Goal: Transaction & Acquisition: Book appointment/travel/reservation

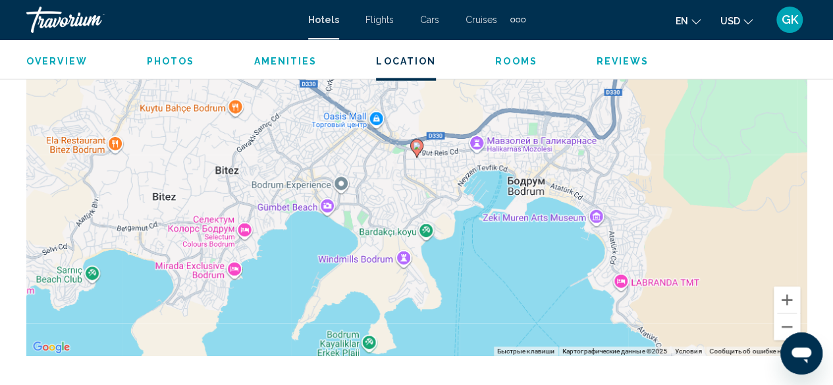
scroll to position [1539, 0]
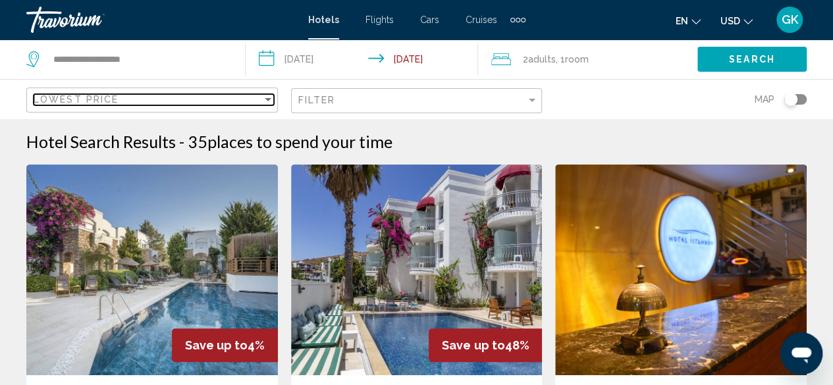
click at [267, 97] on div "Sort by" at bounding box center [268, 99] width 12 height 11
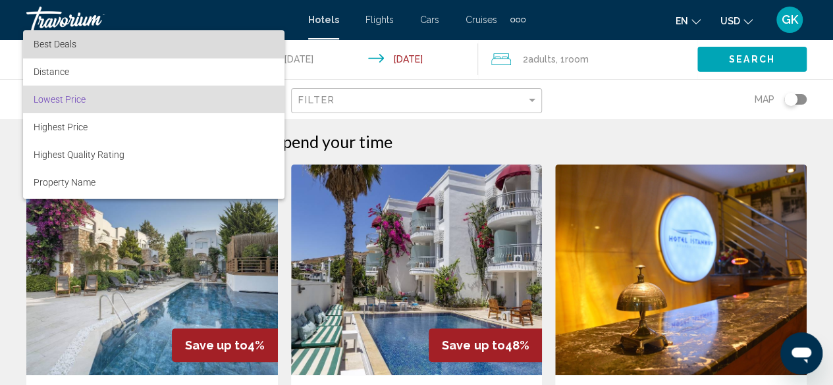
click at [244, 51] on span "Best Deals" at bounding box center [154, 44] width 240 height 28
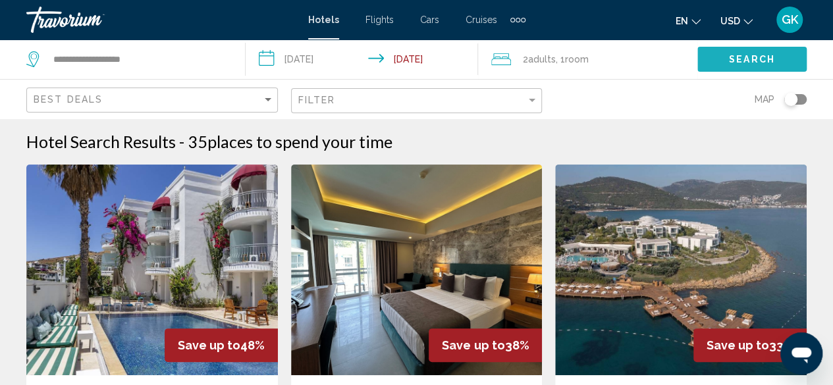
click at [750, 56] on span "Search" at bounding box center [752, 60] width 46 height 11
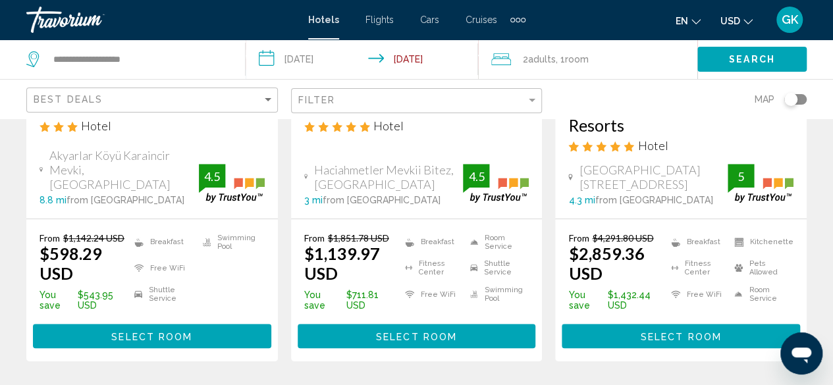
scroll to position [299, 0]
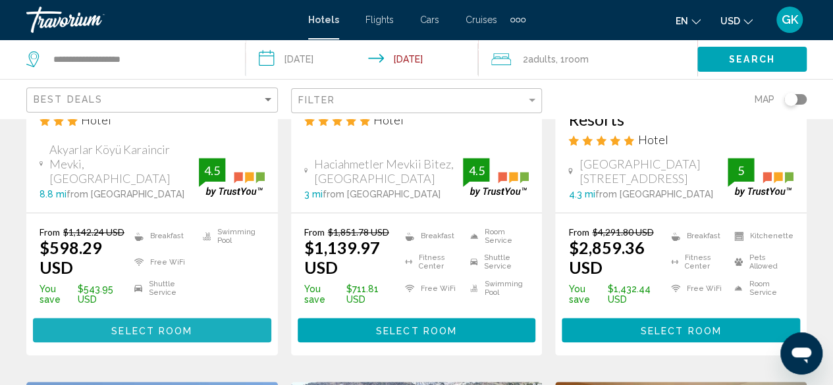
click at [129, 327] on span "Select Room" at bounding box center [151, 330] width 81 height 11
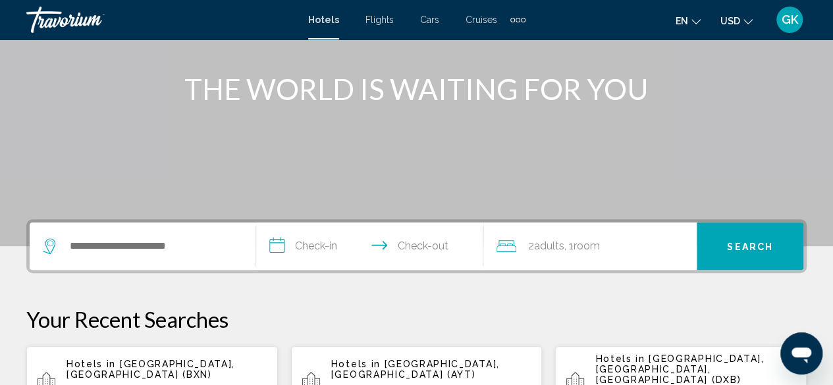
scroll to position [167, 0]
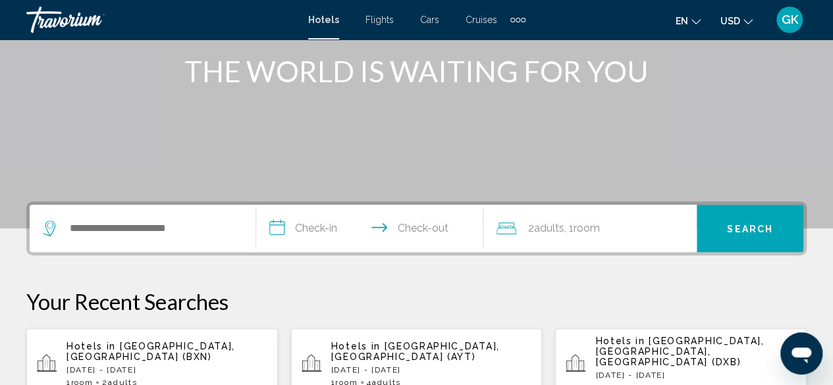
click at [161, 365] on p "[DATE] - [DATE]" at bounding box center [166, 369] width 201 height 9
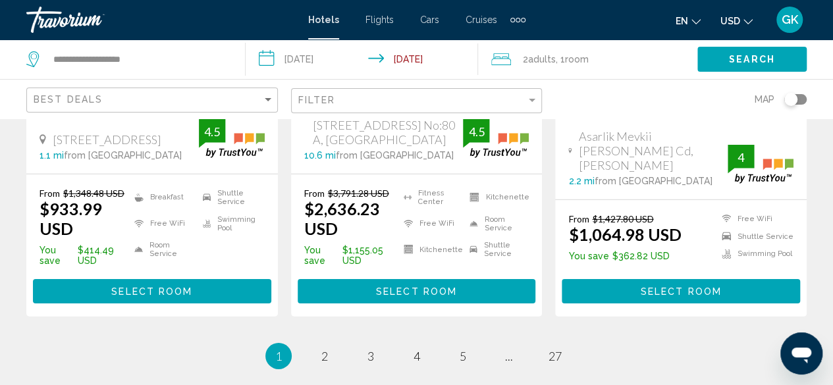
scroll to position [1939, 0]
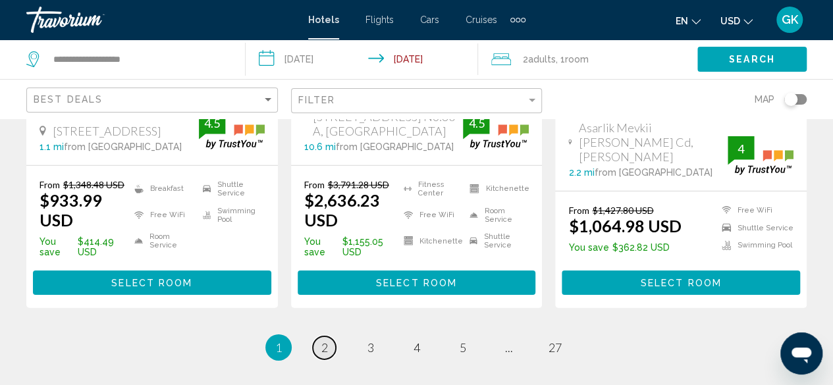
click at [323, 340] on span "2" at bounding box center [324, 347] width 7 height 14
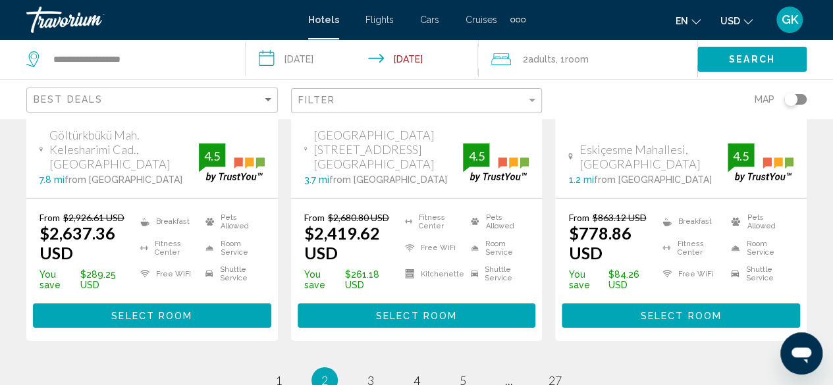
scroll to position [1934, 0]
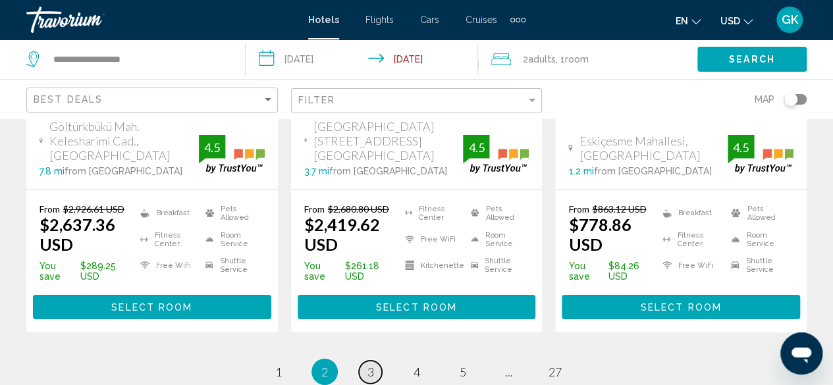
click at [371, 365] on span "3" at bounding box center [370, 372] width 7 height 14
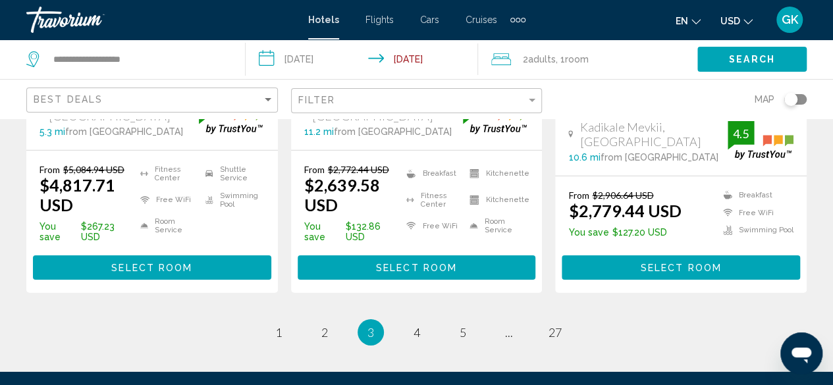
scroll to position [1998, 0]
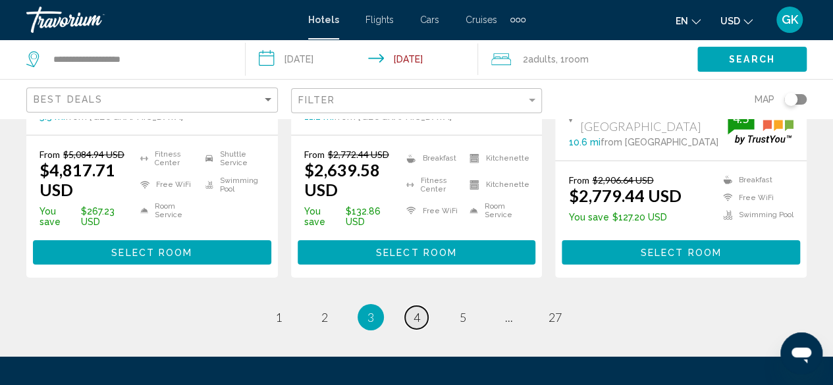
click at [421, 306] on link "page 4" at bounding box center [416, 317] width 23 height 23
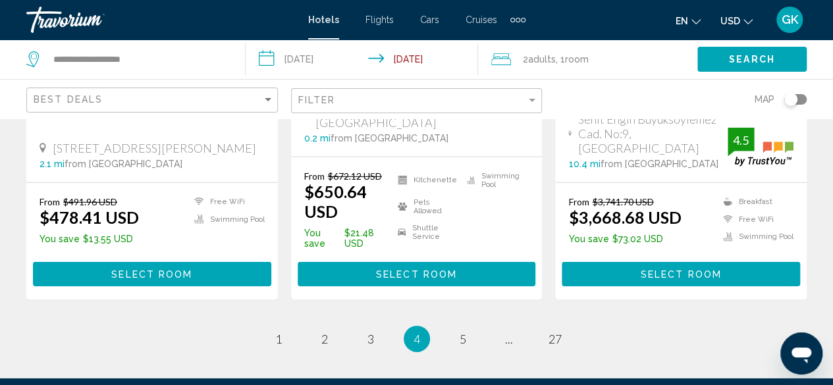
scroll to position [1909, 0]
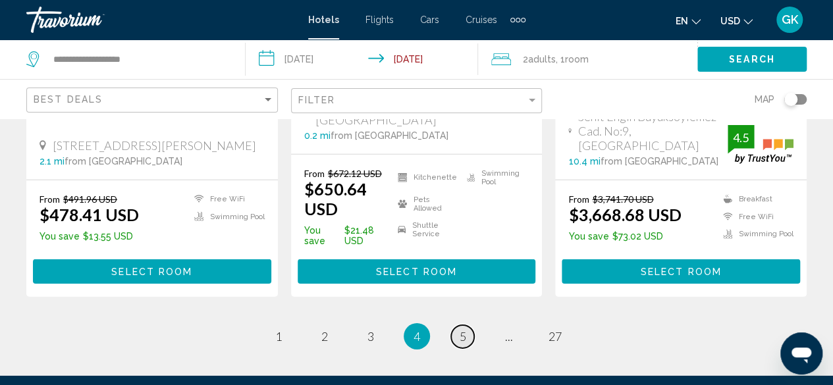
click at [467, 325] on link "page 5" at bounding box center [462, 336] width 23 height 23
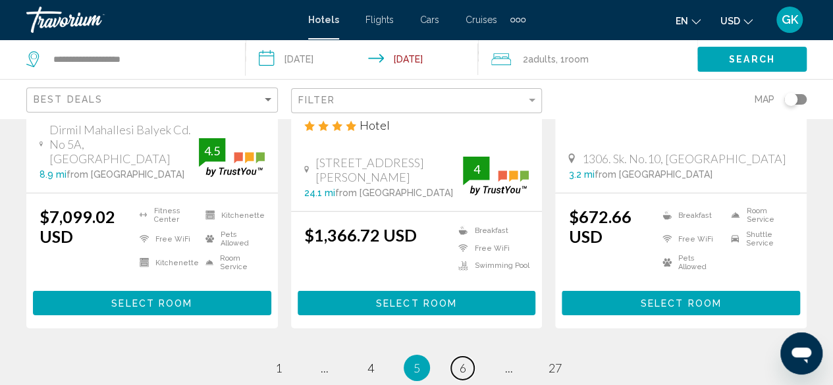
scroll to position [1888, 0]
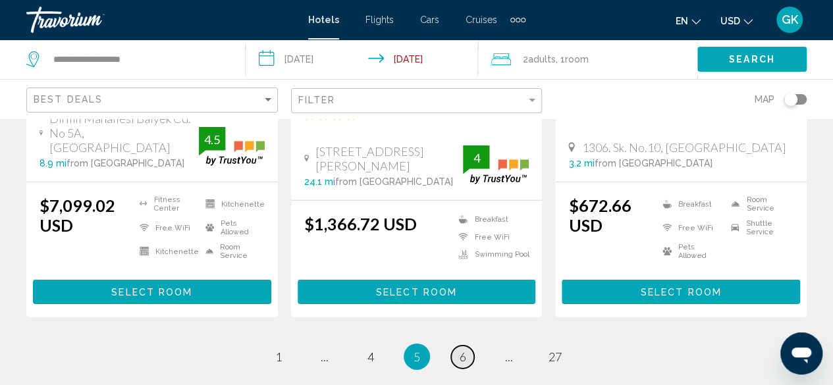
click at [463, 350] on span "6" at bounding box center [463, 357] width 7 height 14
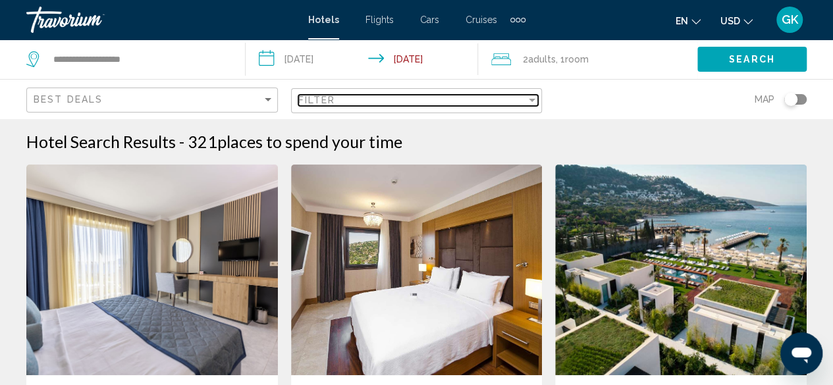
click at [533, 99] on div "Filter" at bounding box center [532, 100] width 7 height 3
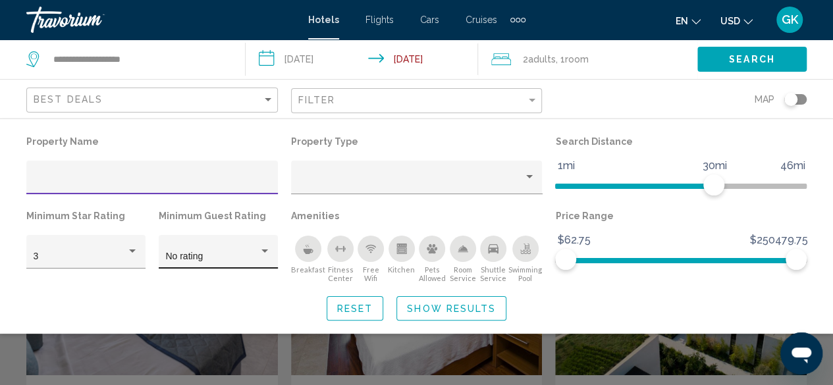
click at [269, 252] on div "Hotel Filters" at bounding box center [265, 251] width 12 height 11
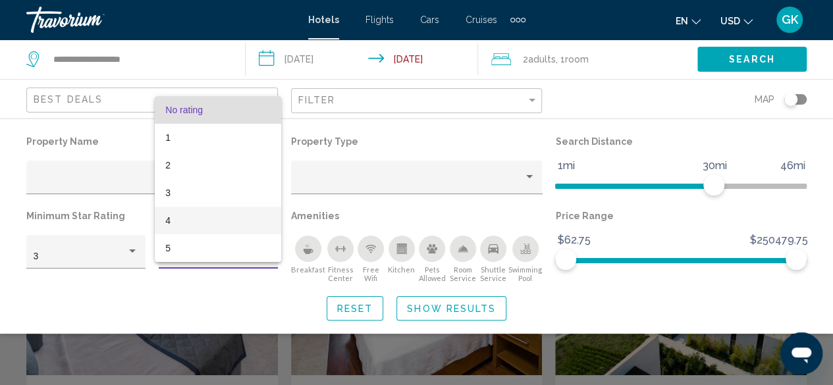
click at [258, 225] on span "4" at bounding box center [217, 221] width 105 height 28
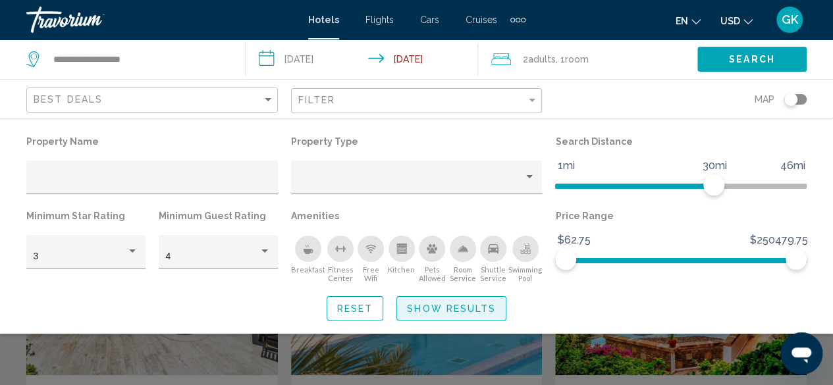
click at [454, 311] on span "Show Results" at bounding box center [451, 309] width 89 height 11
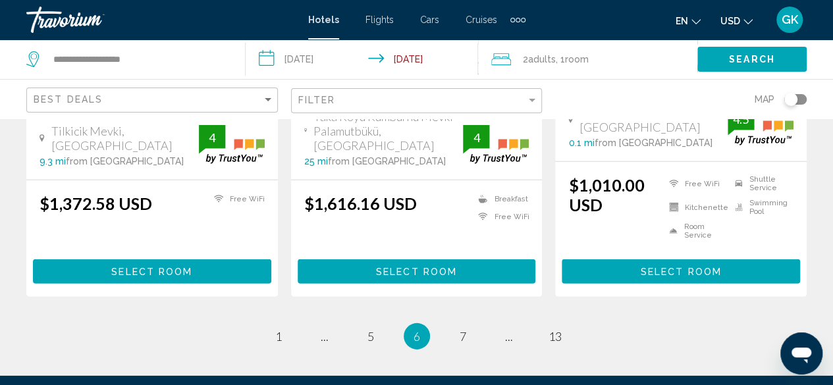
scroll to position [1874, 0]
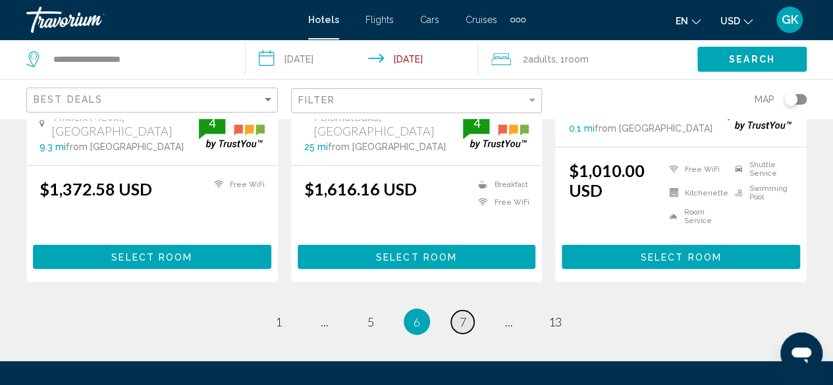
click at [465, 315] on span "7" at bounding box center [463, 322] width 7 height 14
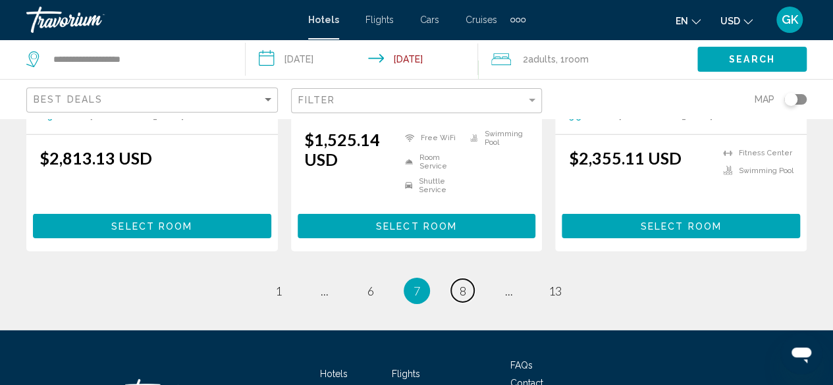
scroll to position [1959, 0]
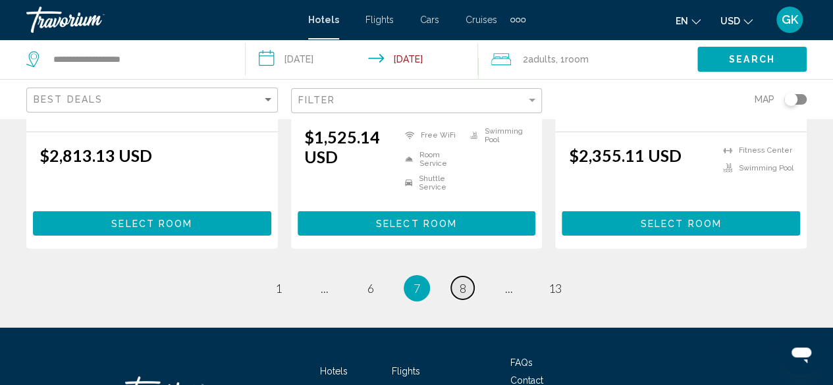
click at [460, 281] on span "8" at bounding box center [463, 288] width 7 height 14
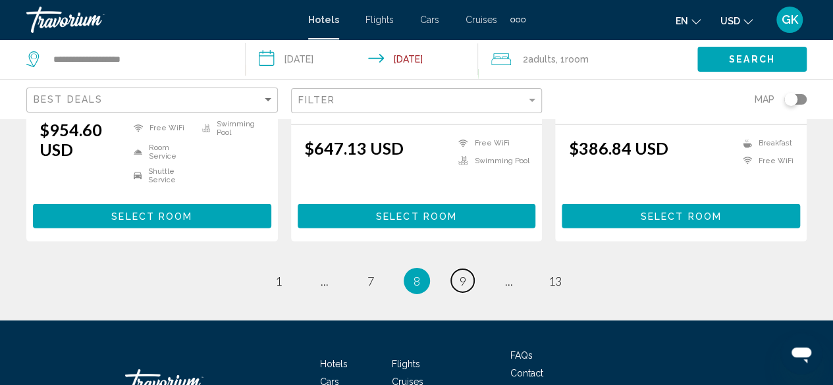
scroll to position [1926, 0]
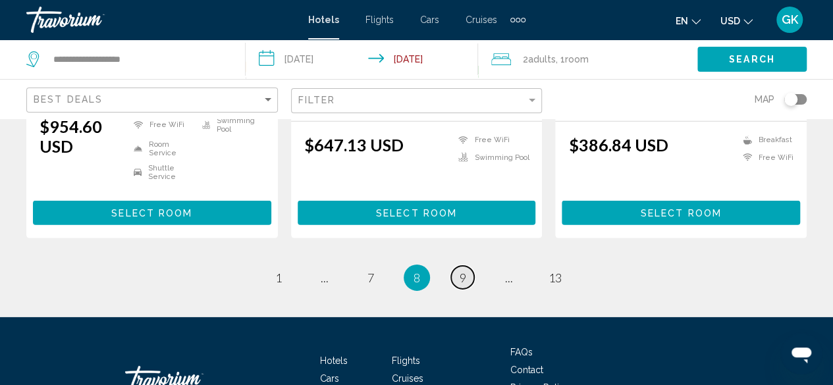
click at [460, 271] on span "9" at bounding box center [463, 278] width 7 height 14
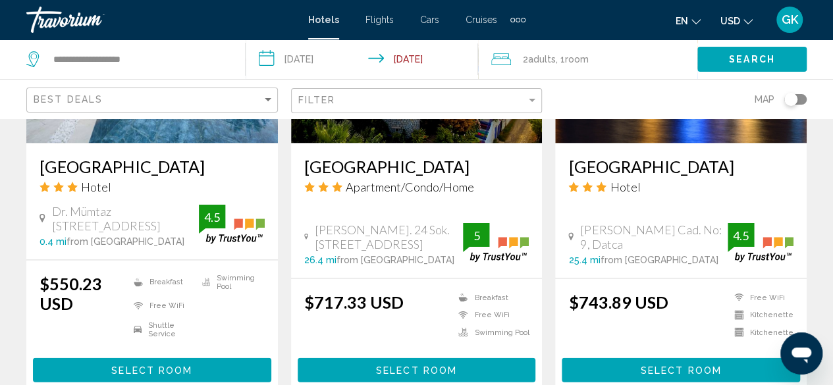
scroll to position [1273, 0]
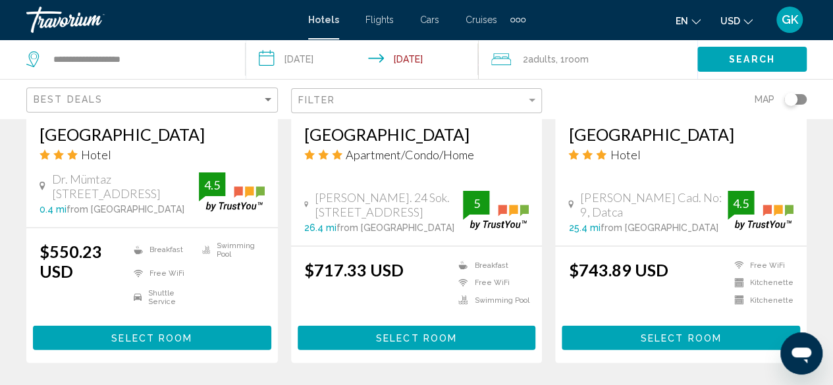
click at [423, 333] on span "Select Room" at bounding box center [416, 338] width 81 height 11
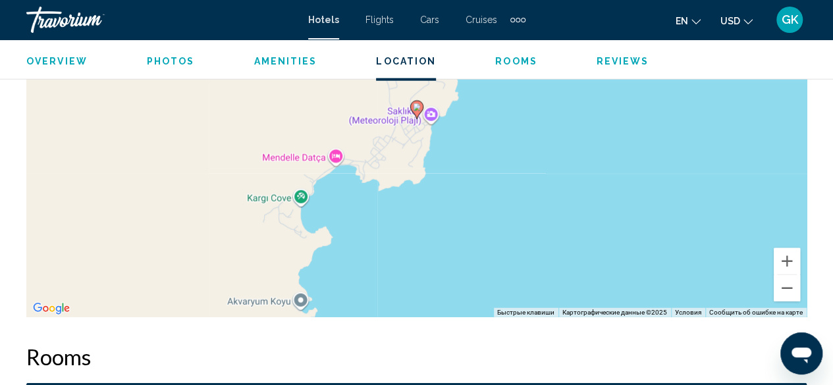
scroll to position [1601, 0]
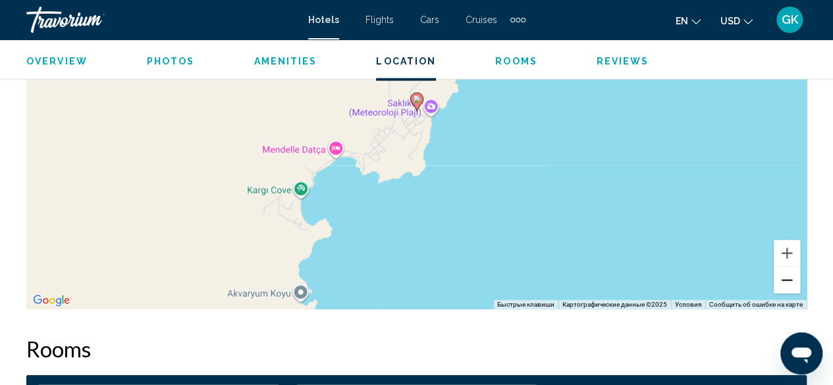
click at [787, 271] on button "Уменьшить" at bounding box center [787, 280] width 26 height 26
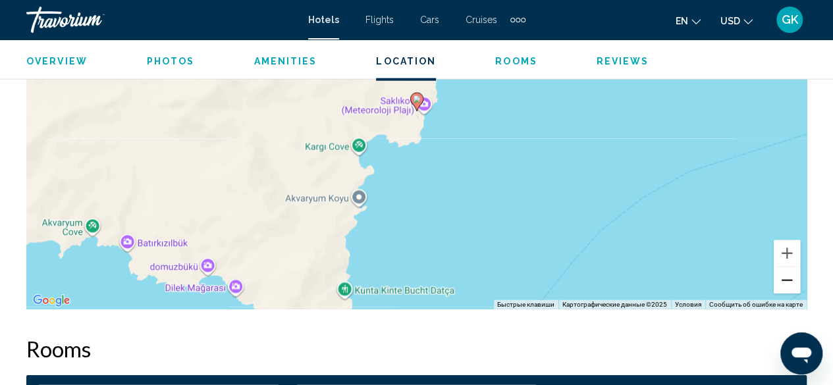
click at [787, 271] on button "Уменьшить" at bounding box center [787, 280] width 26 height 26
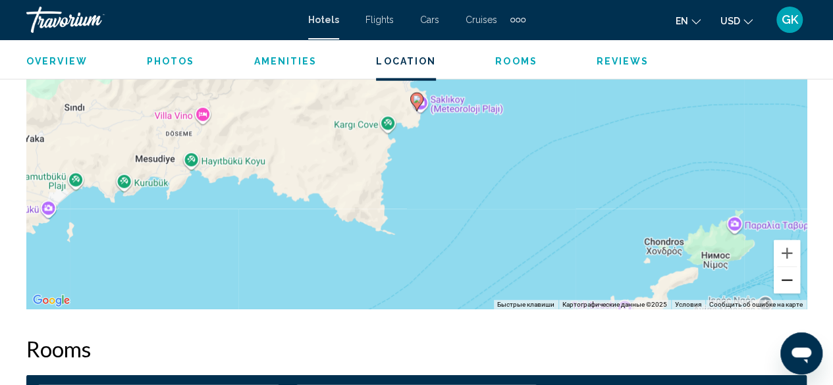
click at [787, 271] on button "Уменьшить" at bounding box center [787, 280] width 26 height 26
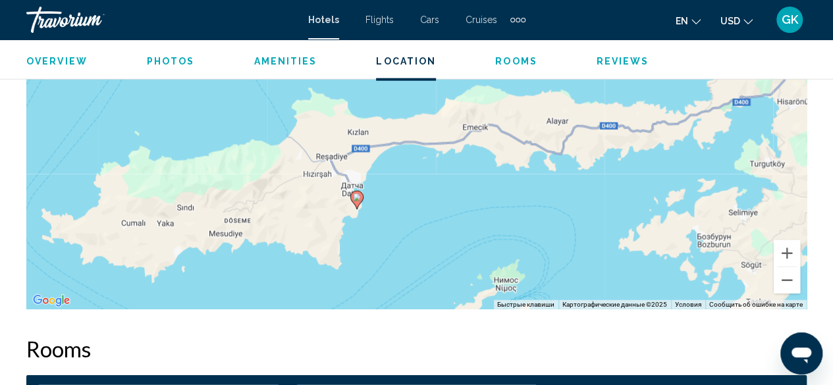
drag, startPoint x: 703, startPoint y: 134, endPoint x: 640, endPoint y: 241, distance: 124.5
click at [640, 241] on div "Чтобы активировать перетаскивание с помощью клавиатуры, нажмите Alt + Ввод. Пос…" at bounding box center [416, 111] width 780 height 395
click at [788, 271] on button "Уменьшить" at bounding box center [787, 280] width 26 height 26
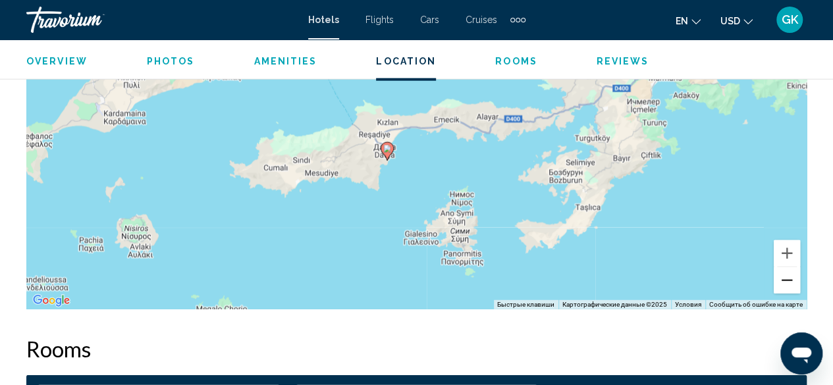
click at [788, 271] on button "Уменьшить" at bounding box center [787, 280] width 26 height 26
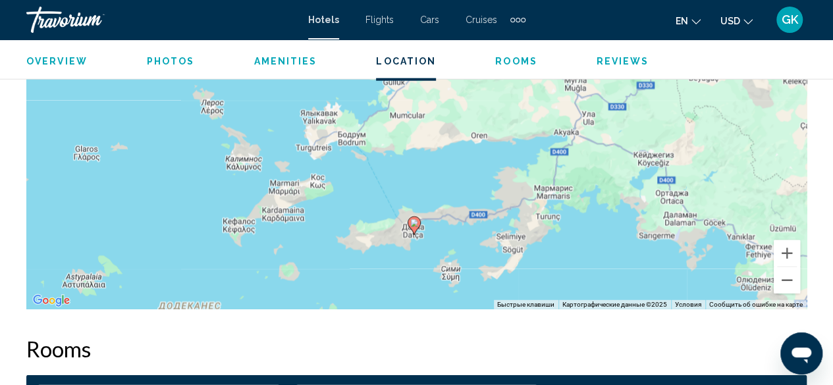
drag, startPoint x: 622, startPoint y: 172, endPoint x: 634, endPoint y: 275, distance: 104.1
click at [634, 275] on div "Чтобы активировать перетаскивание с помощью клавиатуры, нажмите Alt + Ввод. Пос…" at bounding box center [416, 111] width 780 height 395
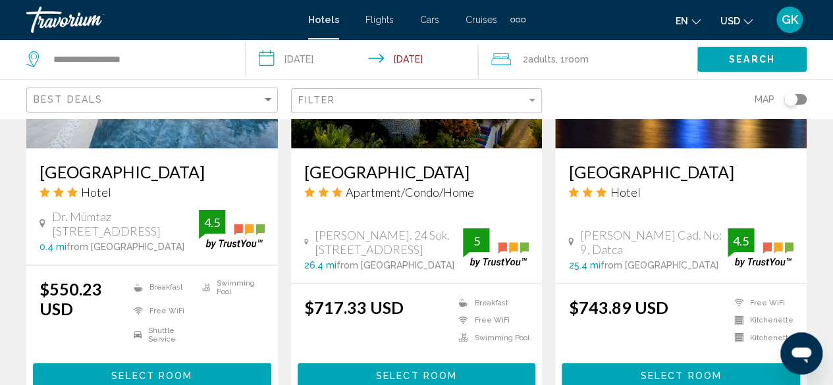
scroll to position [1239, 0]
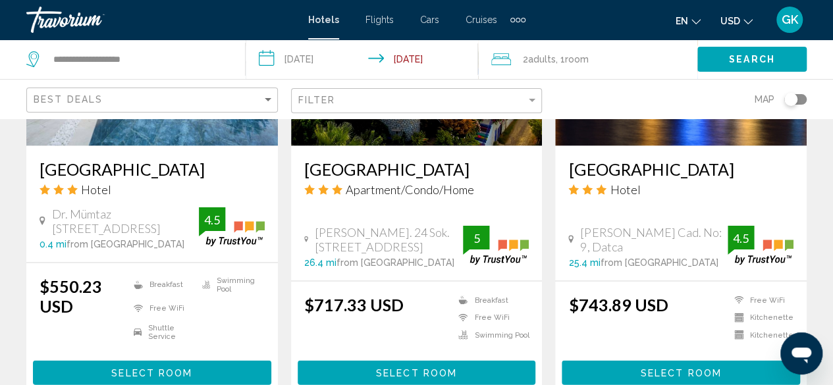
click at [143, 367] on span "Select Room" at bounding box center [151, 372] width 81 height 11
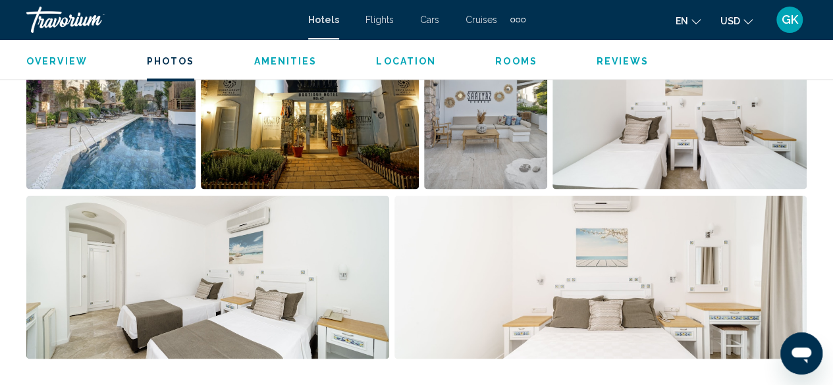
scroll to position [918, 0]
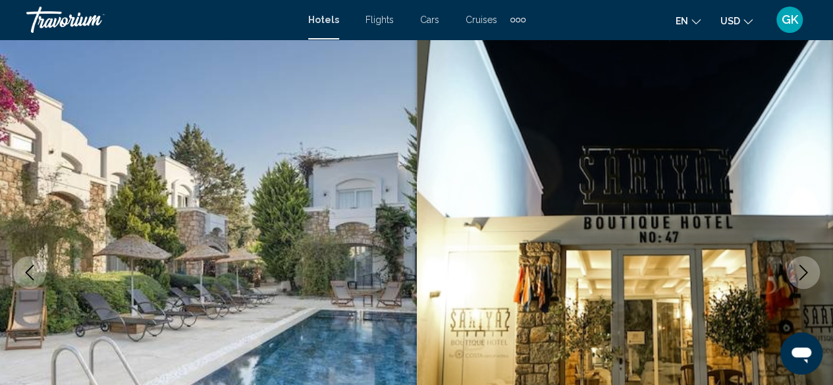
scroll to position [0, 0]
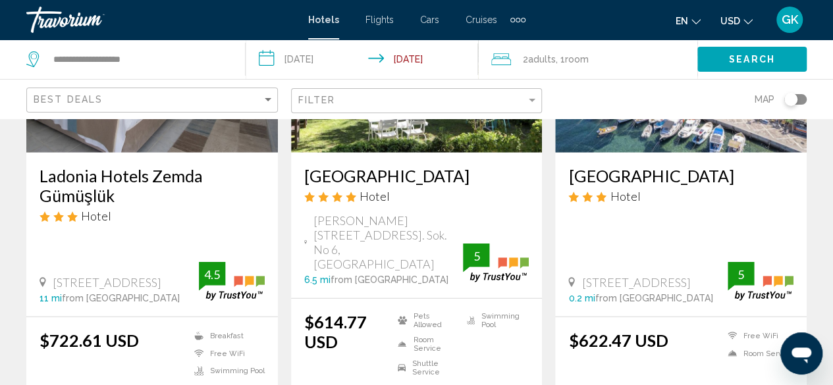
scroll to position [1741, 0]
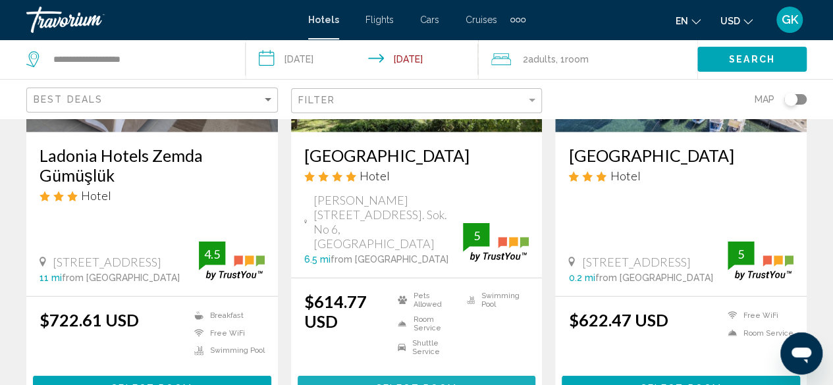
click at [444, 383] on span "Select Room" at bounding box center [416, 388] width 81 height 11
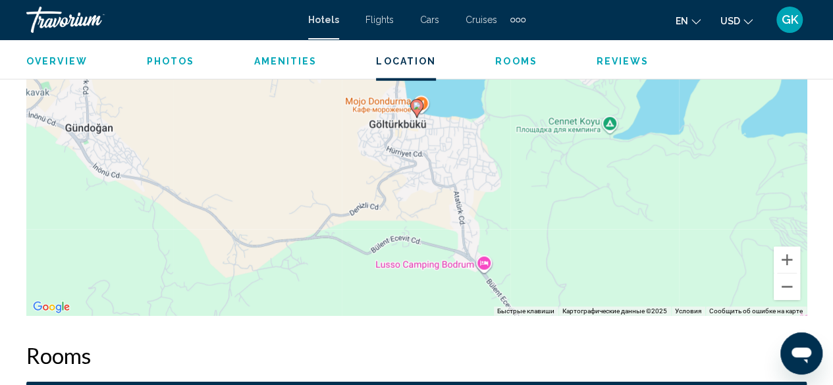
scroll to position [1639, 0]
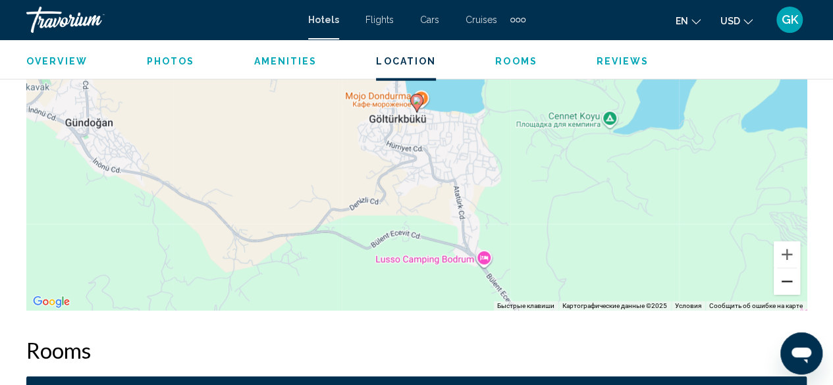
click at [786, 285] on button "Уменьшить" at bounding box center [787, 282] width 26 height 26
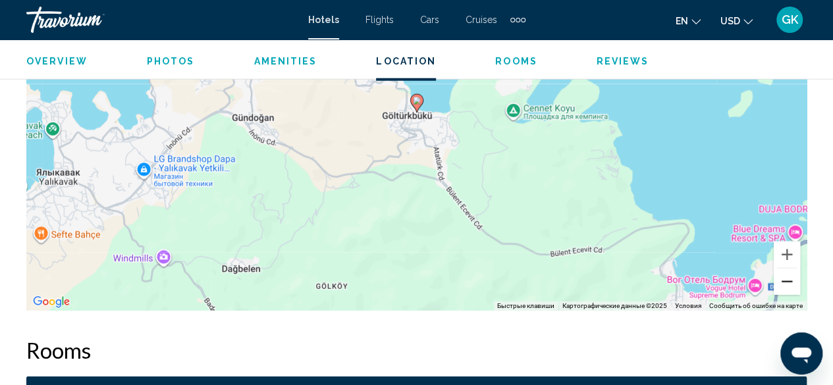
click at [786, 285] on button "Уменьшить" at bounding box center [787, 282] width 26 height 26
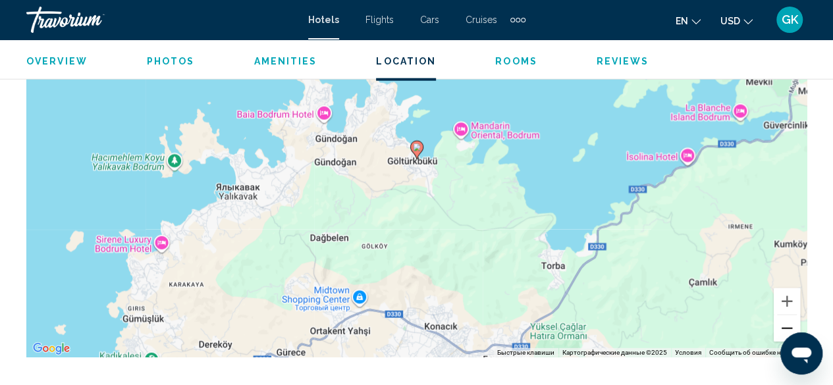
scroll to position [1611, 0]
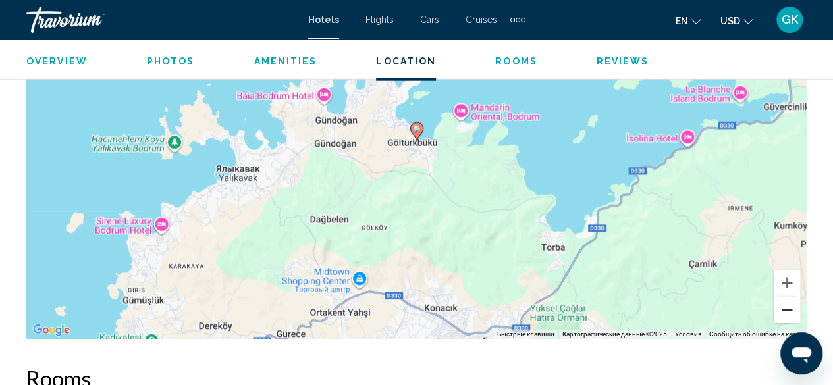
click at [793, 312] on button "Уменьшить" at bounding box center [787, 310] width 26 height 26
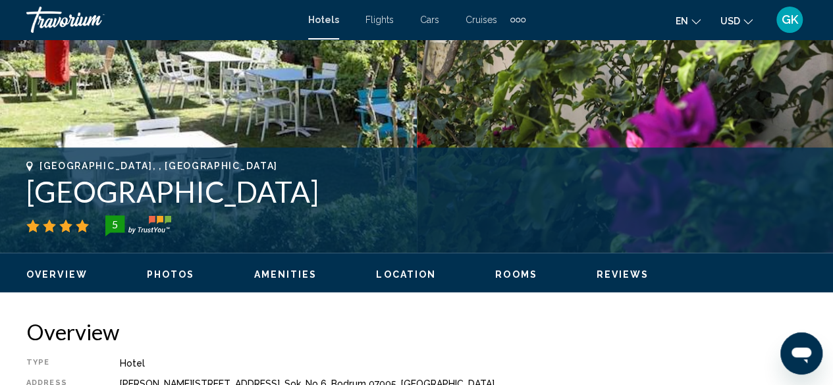
scroll to position [417, 0]
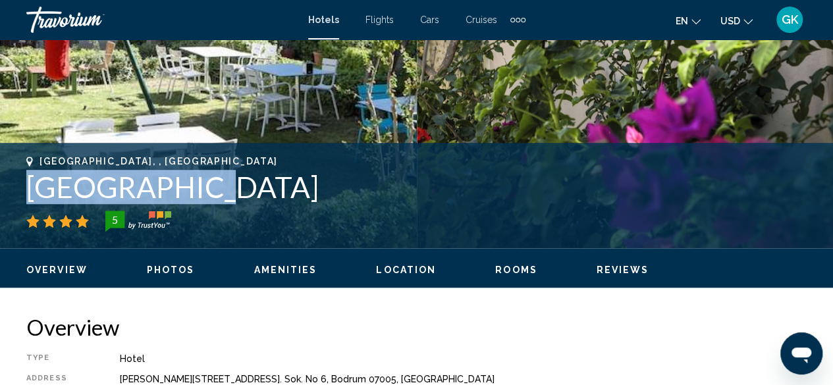
drag, startPoint x: 21, startPoint y: 185, endPoint x: 189, endPoint y: 194, distance: 168.1
click at [189, 194] on div "Bodrum, , Turkey Bella Garden 5 Address Yali Mah Akdeniz Cad 36. Sok. No 6, Bod…" at bounding box center [416, 195] width 833 height 79
copy h1 "Bella Garden"
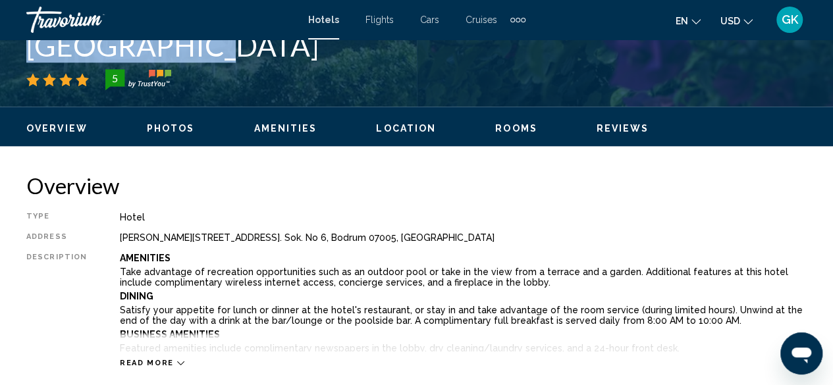
scroll to position [563, 0]
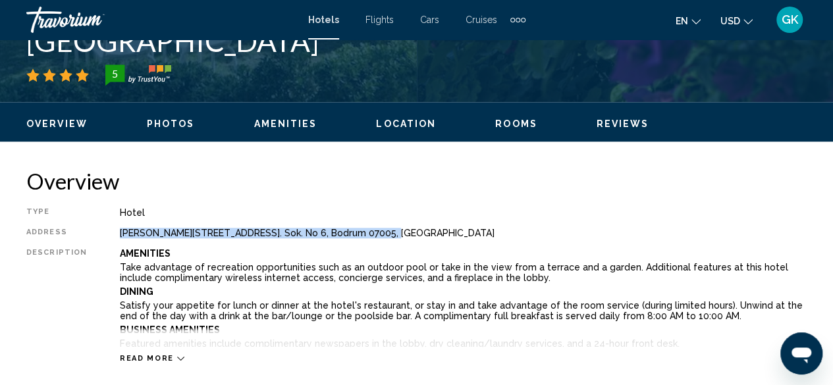
drag, startPoint x: 115, startPoint y: 230, endPoint x: 367, endPoint y: 235, distance: 252.2
click at [367, 235] on div "Yali Mah Akdeniz Cad 36. Sok. No 6, Bodrum 07005, Turkey" at bounding box center [463, 233] width 687 height 11
copy div "Yali Mah Akdeniz Cad 36. Sok. No 6, Bodrum 07005, Turkey"
